Goal: Task Accomplishment & Management: Manage account settings

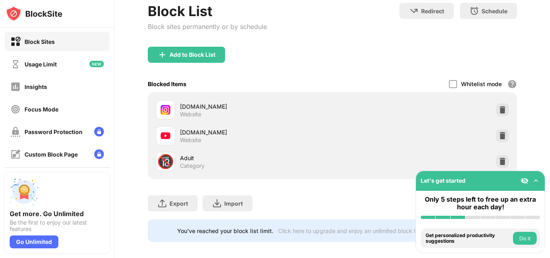
scroll to position [82, 0]
click at [500, 113] on img at bounding box center [503, 110] width 8 height 8
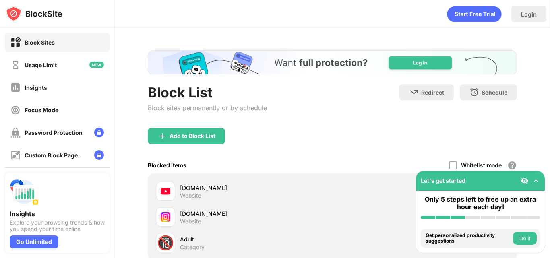
drag, startPoint x: 0, startPoint y: 0, endPoint x: 147, endPoint y: 4, distance: 147.1
click at [147, 4] on div "Login Block List Block sites permanently or by schedule Redirect Choose a site …" at bounding box center [332, 129] width 435 height 258
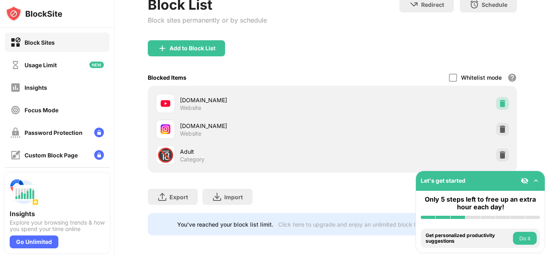
click at [496, 97] on div at bounding box center [502, 103] width 13 height 13
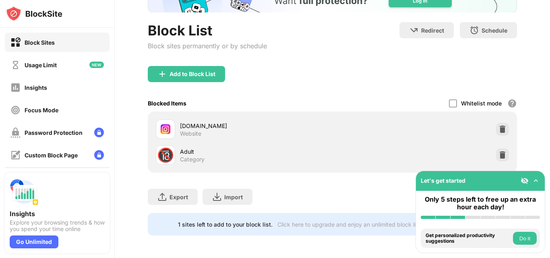
scroll to position [68, 0]
